Goal: Information Seeking & Learning: Learn about a topic

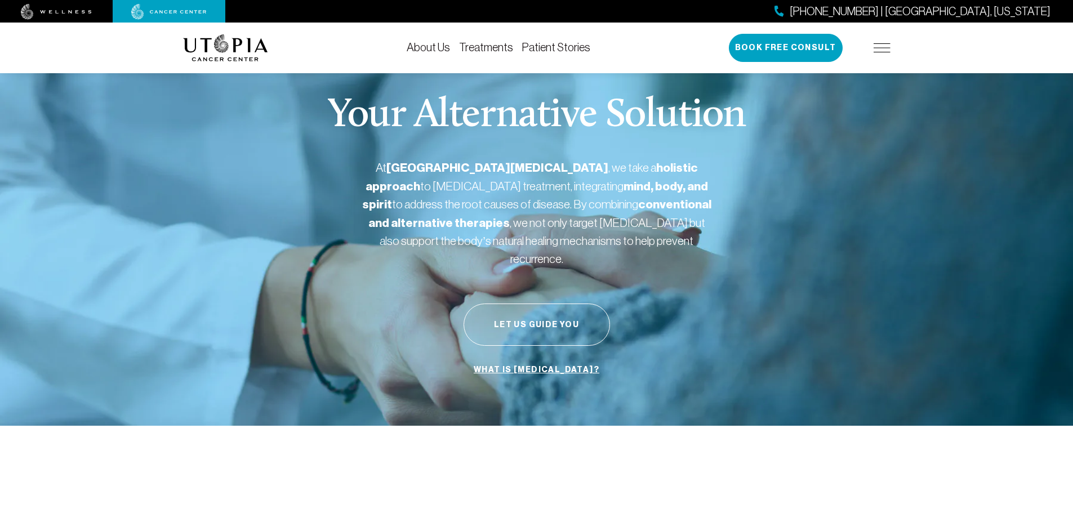
click at [480, 44] on link "Treatments" at bounding box center [486, 47] width 54 height 12
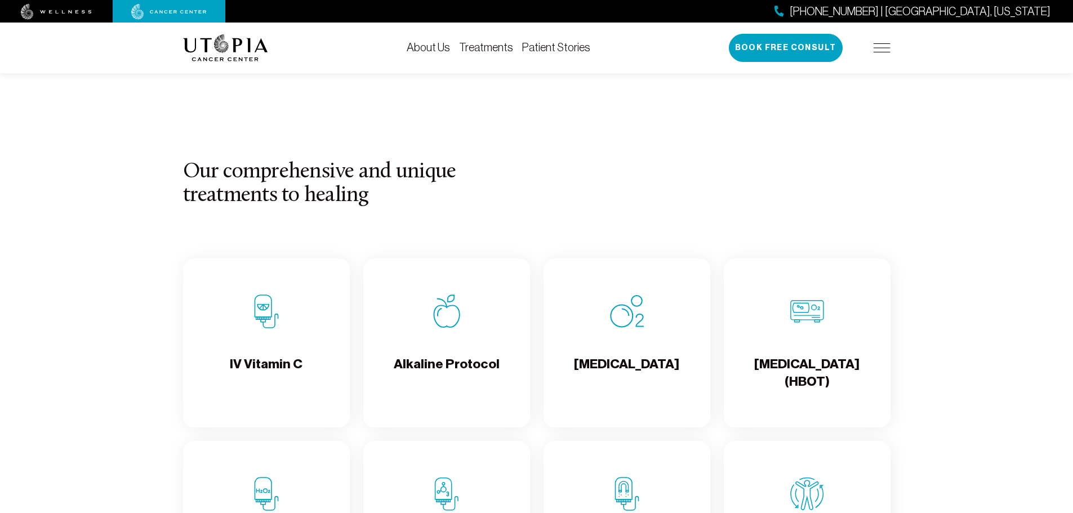
scroll to position [1071, 0]
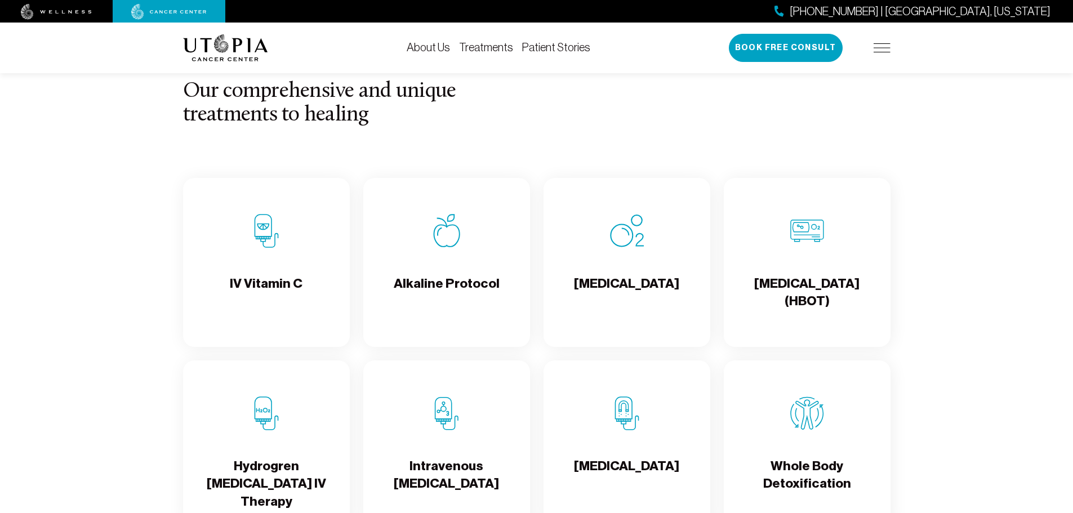
click at [264, 233] on img at bounding box center [267, 231] width 34 height 34
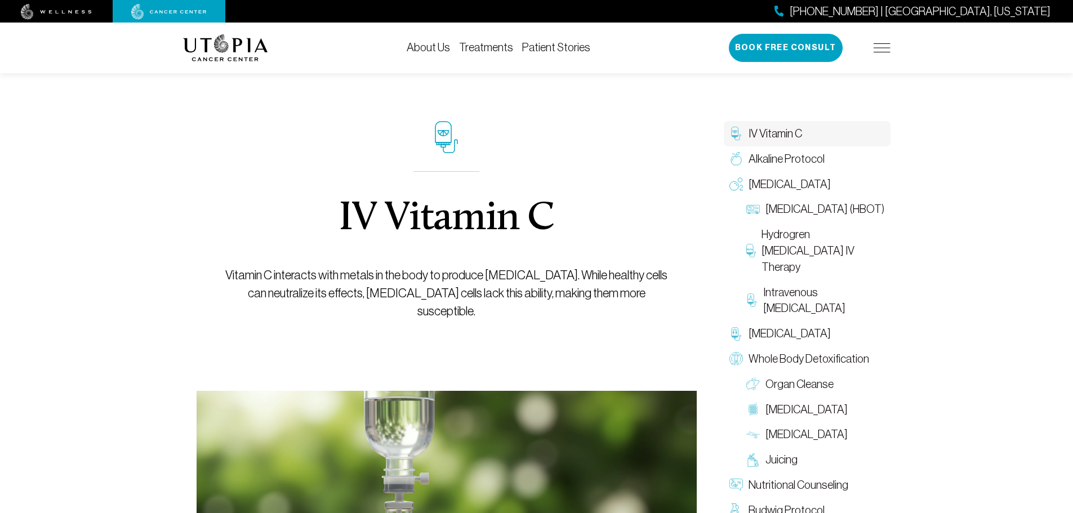
click at [497, 51] on link "Treatments" at bounding box center [486, 47] width 54 height 12
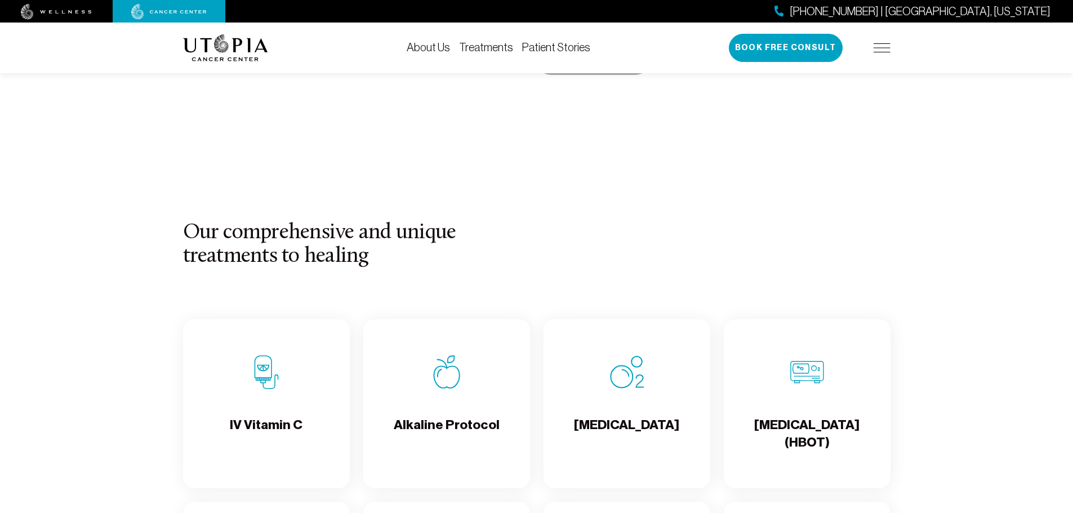
scroll to position [1071, 0]
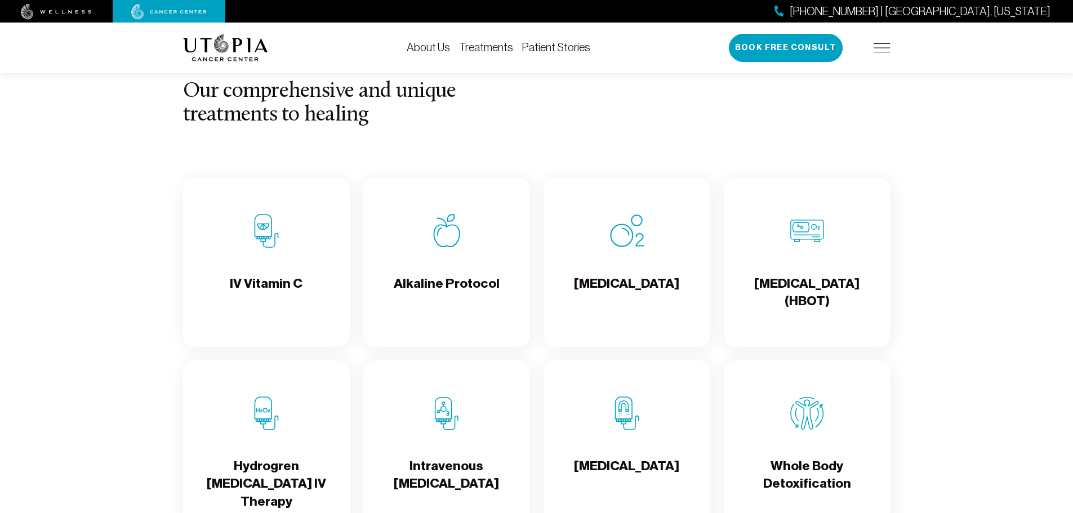
click at [426, 279] on h4 "Alkaline Protocol" at bounding box center [447, 293] width 106 height 37
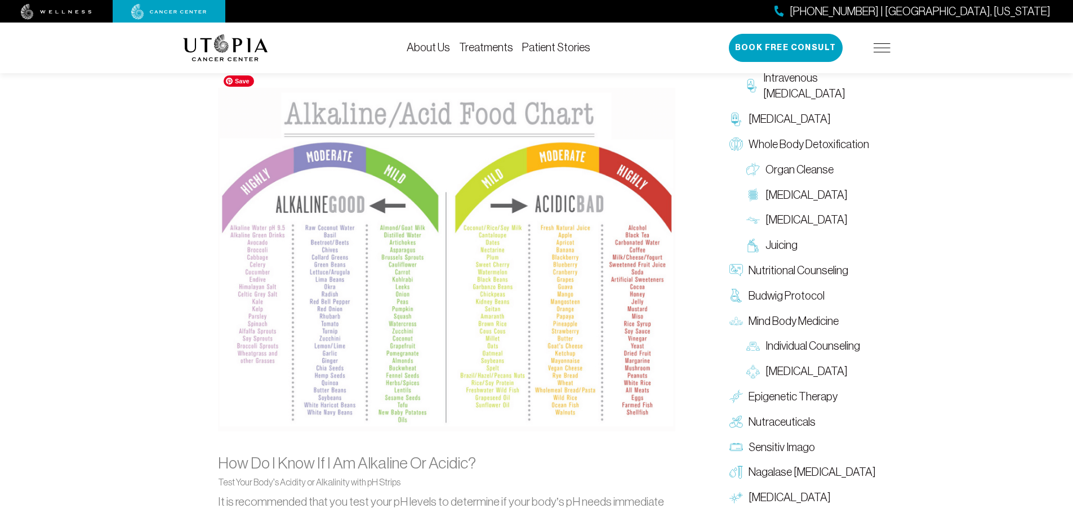
scroll to position [1071, 0]
click at [479, 194] on img at bounding box center [447, 261] width 458 height 344
click at [503, 162] on img at bounding box center [447, 261] width 458 height 344
click at [472, 187] on img at bounding box center [447, 261] width 458 height 344
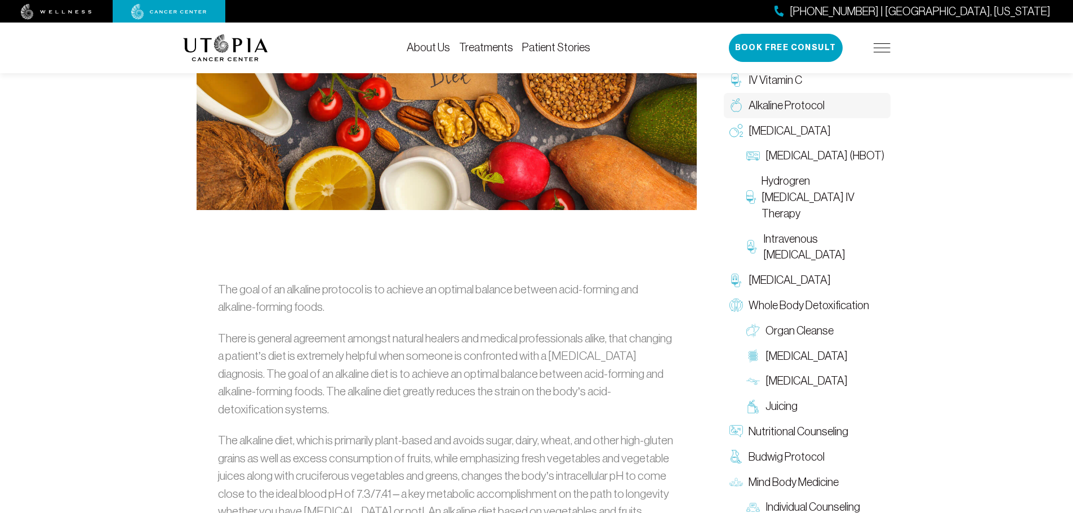
scroll to position [0, 0]
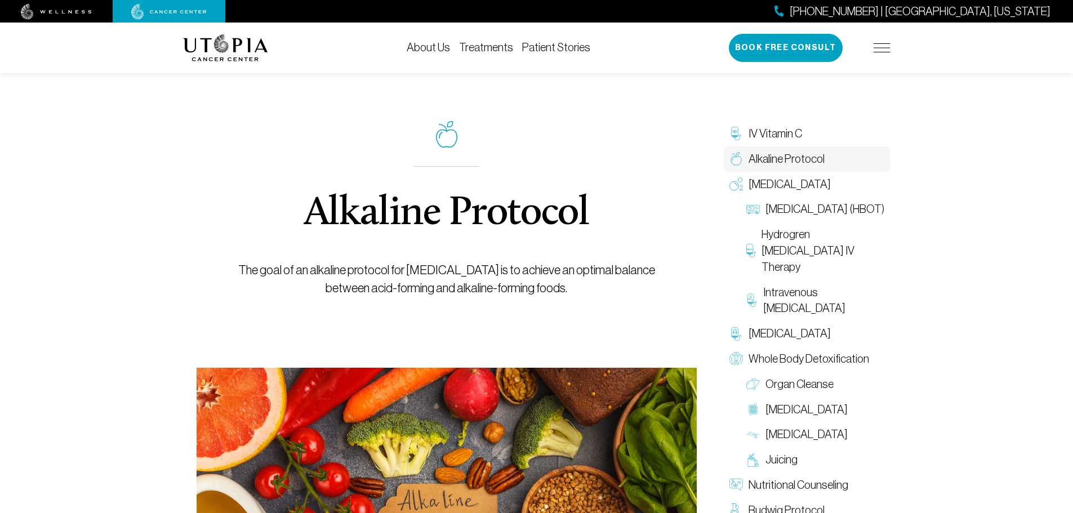
click at [478, 42] on link "Treatments" at bounding box center [486, 47] width 54 height 12
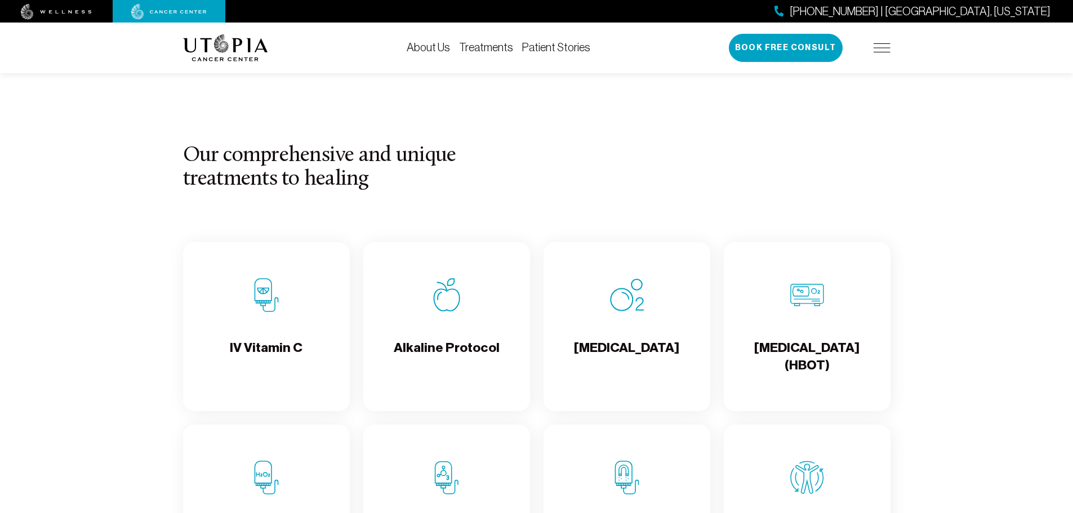
scroll to position [1071, 0]
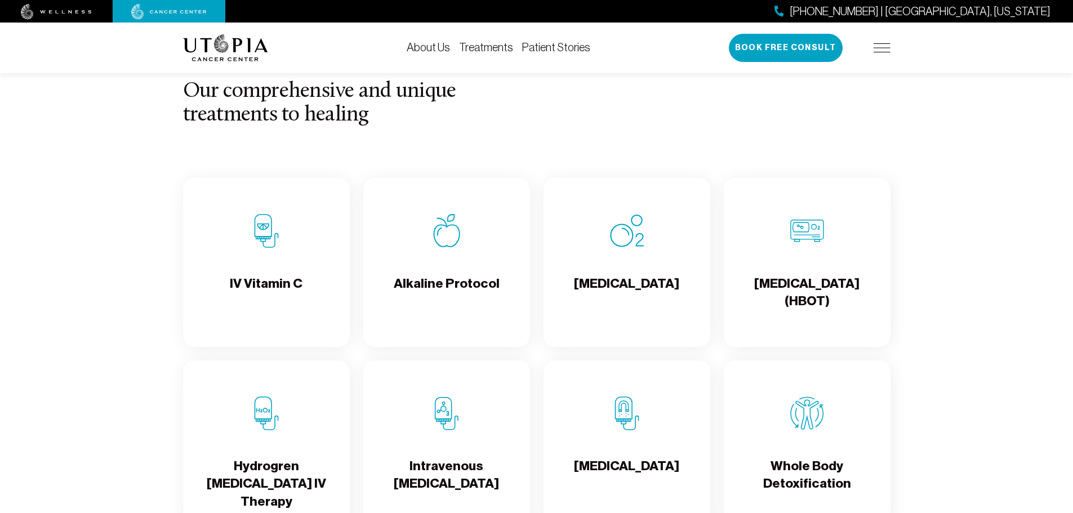
click at [644, 262] on div "[MEDICAL_DATA]" at bounding box center [627, 262] width 167 height 169
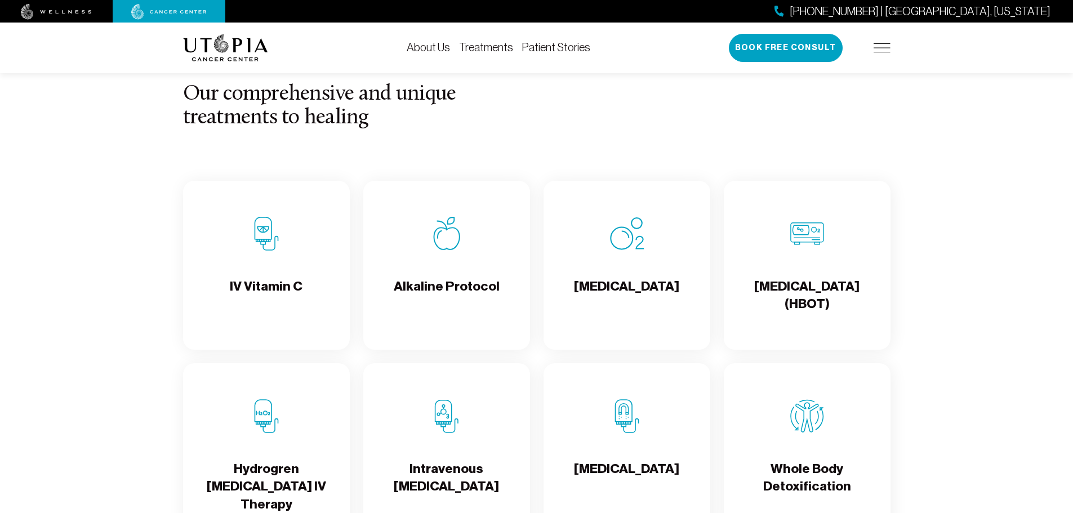
scroll to position [1071, 0]
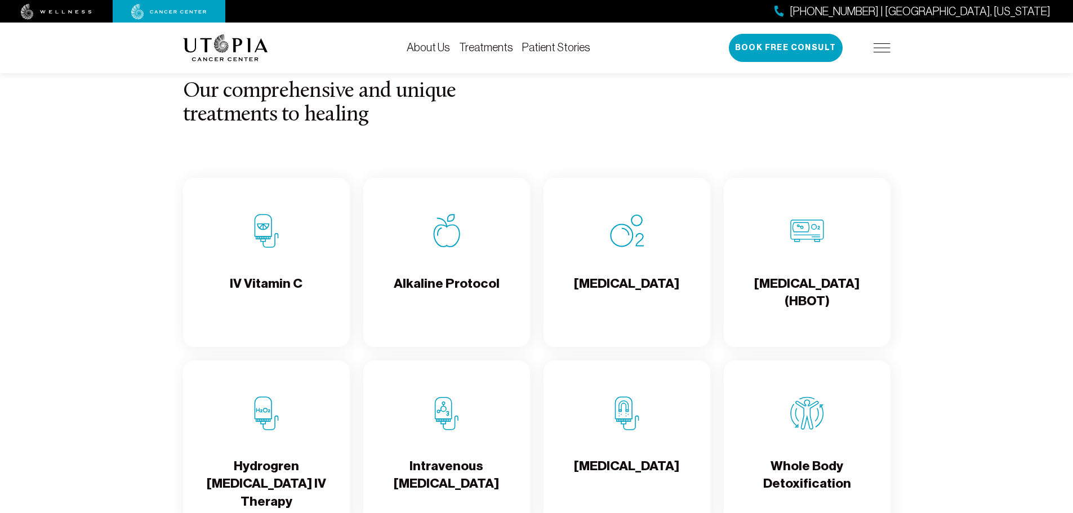
click at [826, 285] on h4 "[MEDICAL_DATA] (HBOT)" at bounding box center [807, 293] width 149 height 37
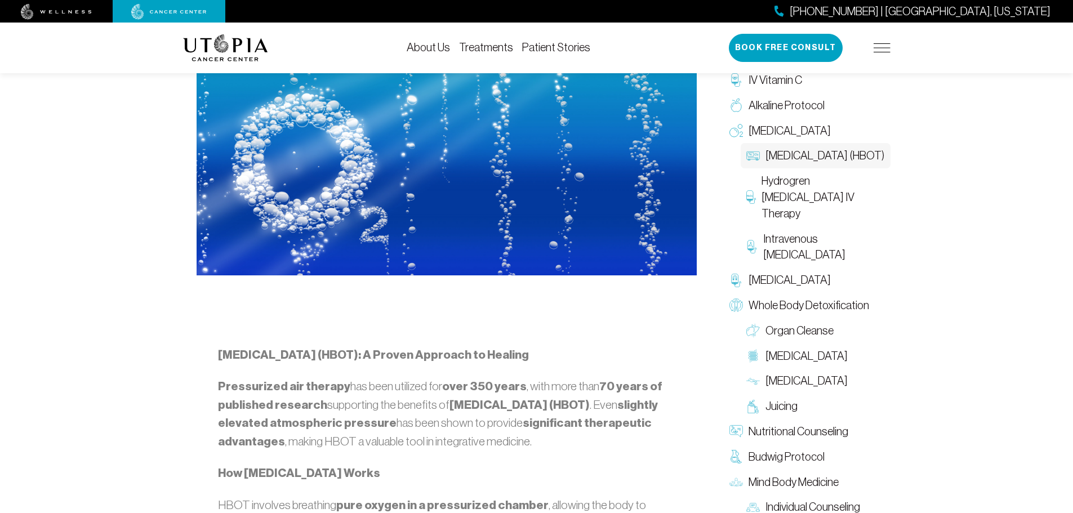
scroll to position [451, 0]
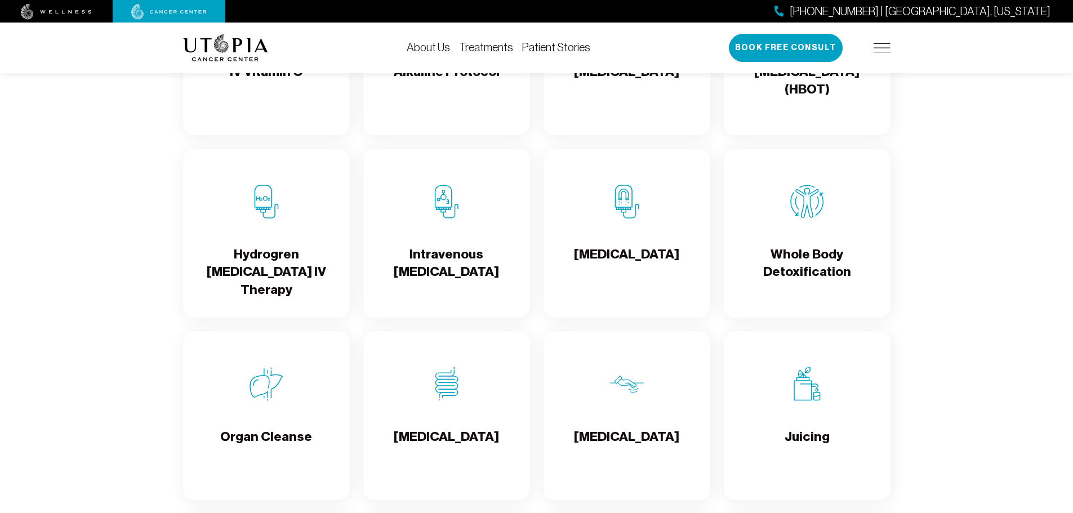
scroll to position [1240, 0]
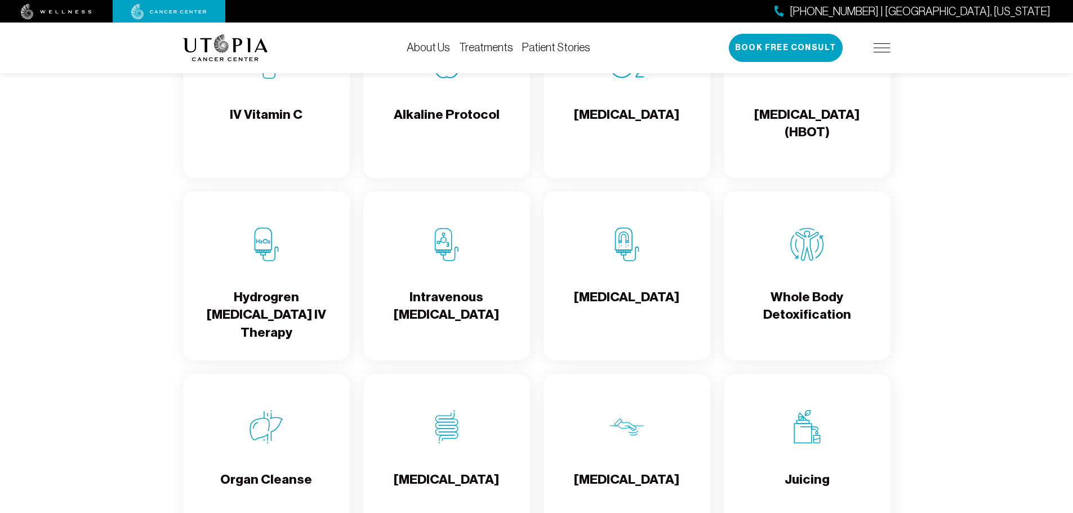
click at [284, 256] on div "Hydrogren [MEDICAL_DATA] IV Therapy" at bounding box center [266, 276] width 167 height 169
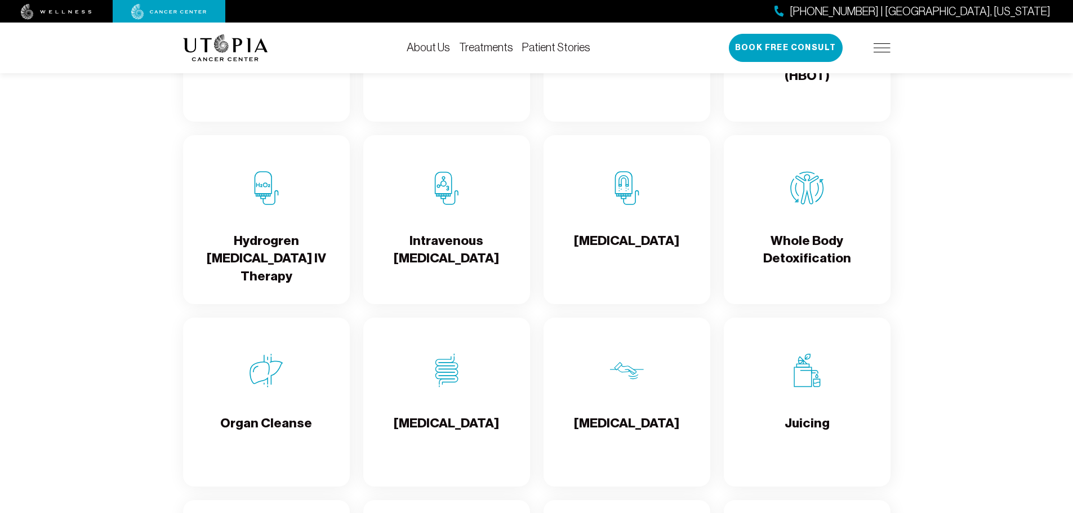
click at [789, 380] on div "Juicing" at bounding box center [807, 402] width 167 height 169
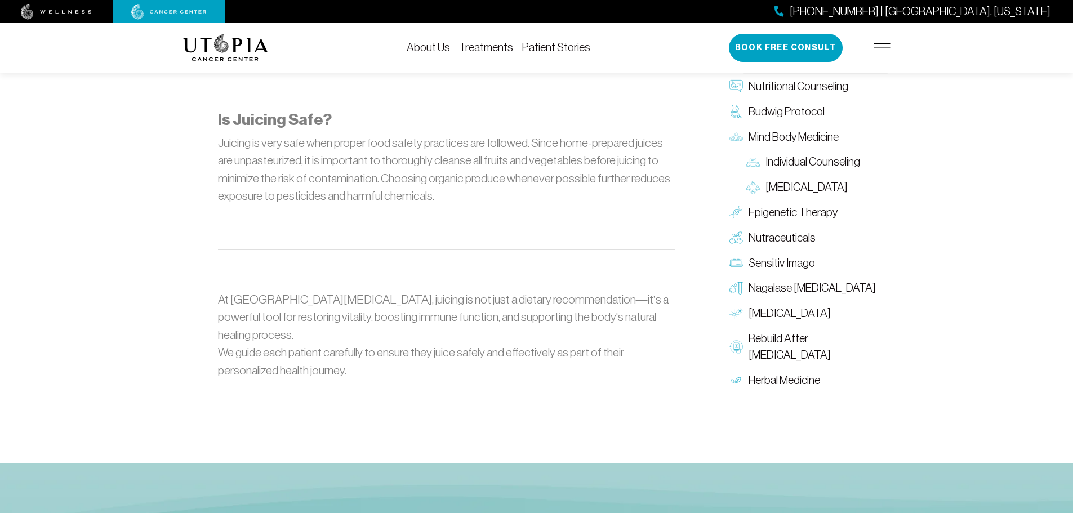
scroll to position [1465, 0]
